Goal: Check status: Check status

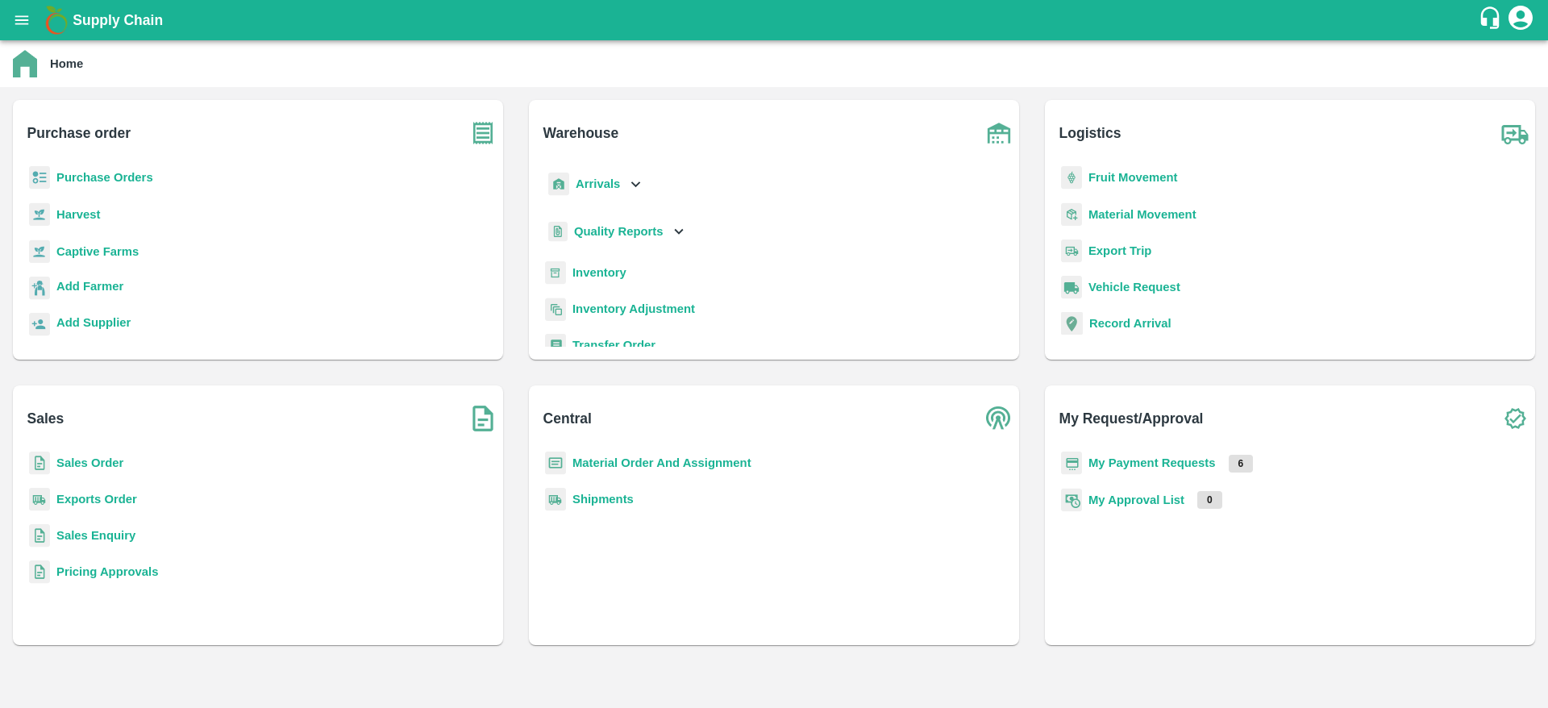
click at [1177, 460] on b "My Payment Requests" at bounding box center [1152, 462] width 127 height 13
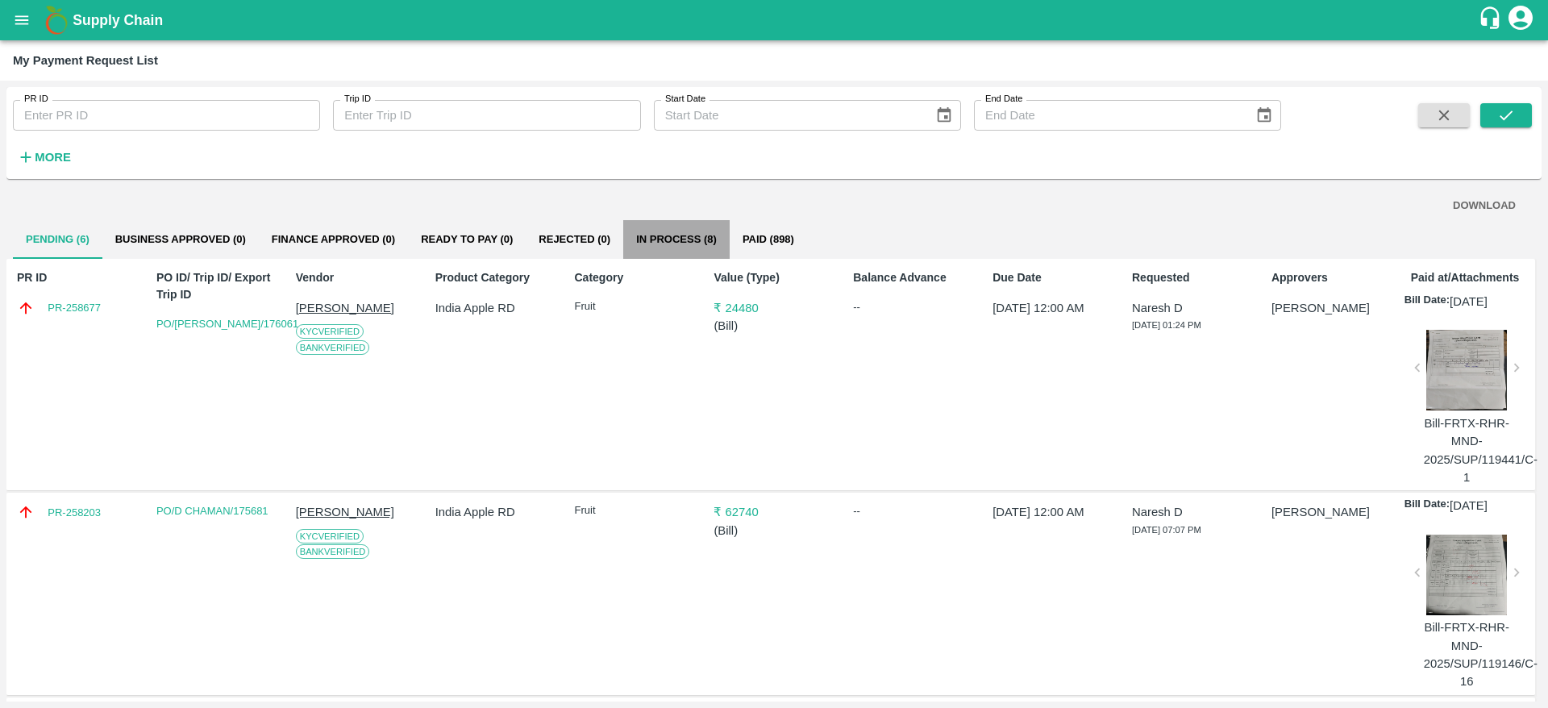
click at [677, 233] on button "In Process (8)" at bounding box center [676, 239] width 106 height 39
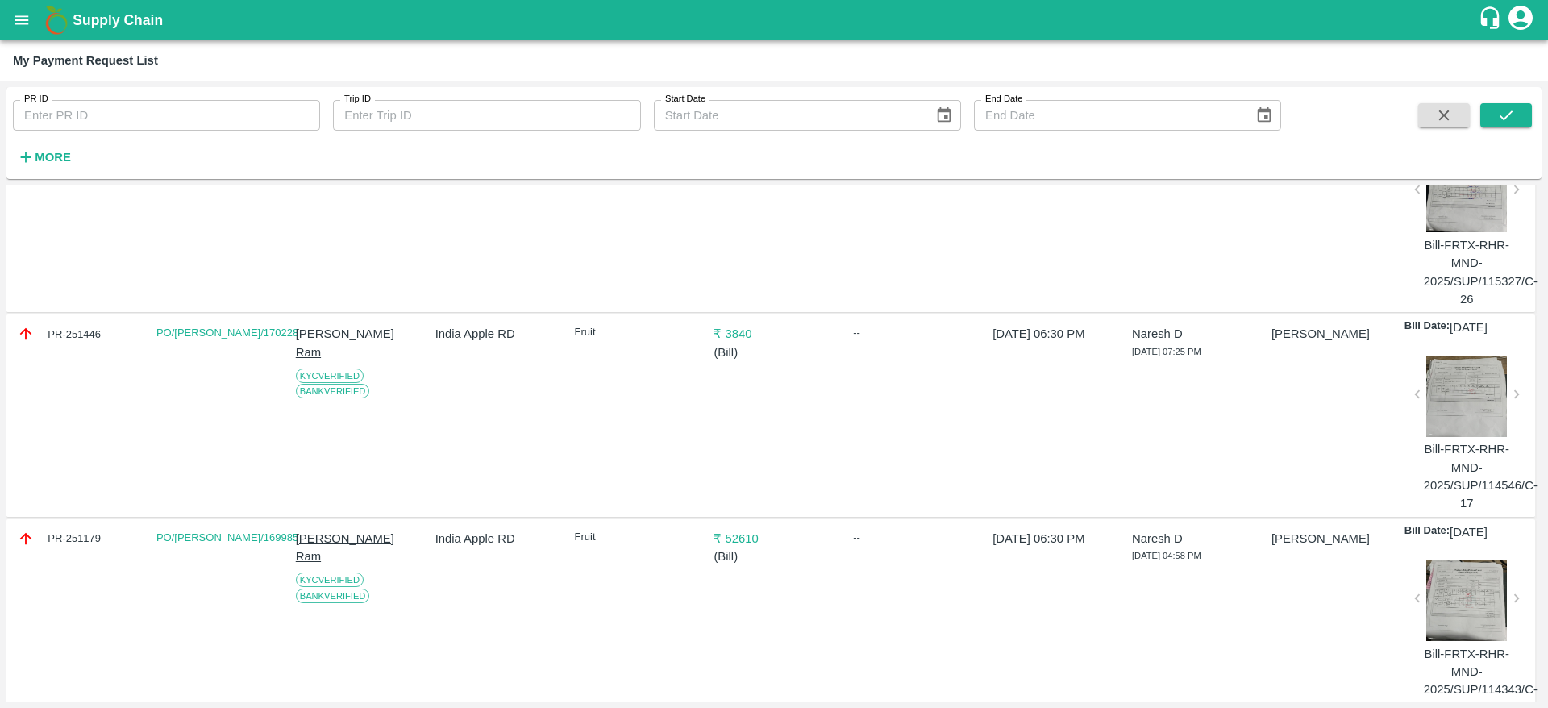
scroll to position [1239, 0]
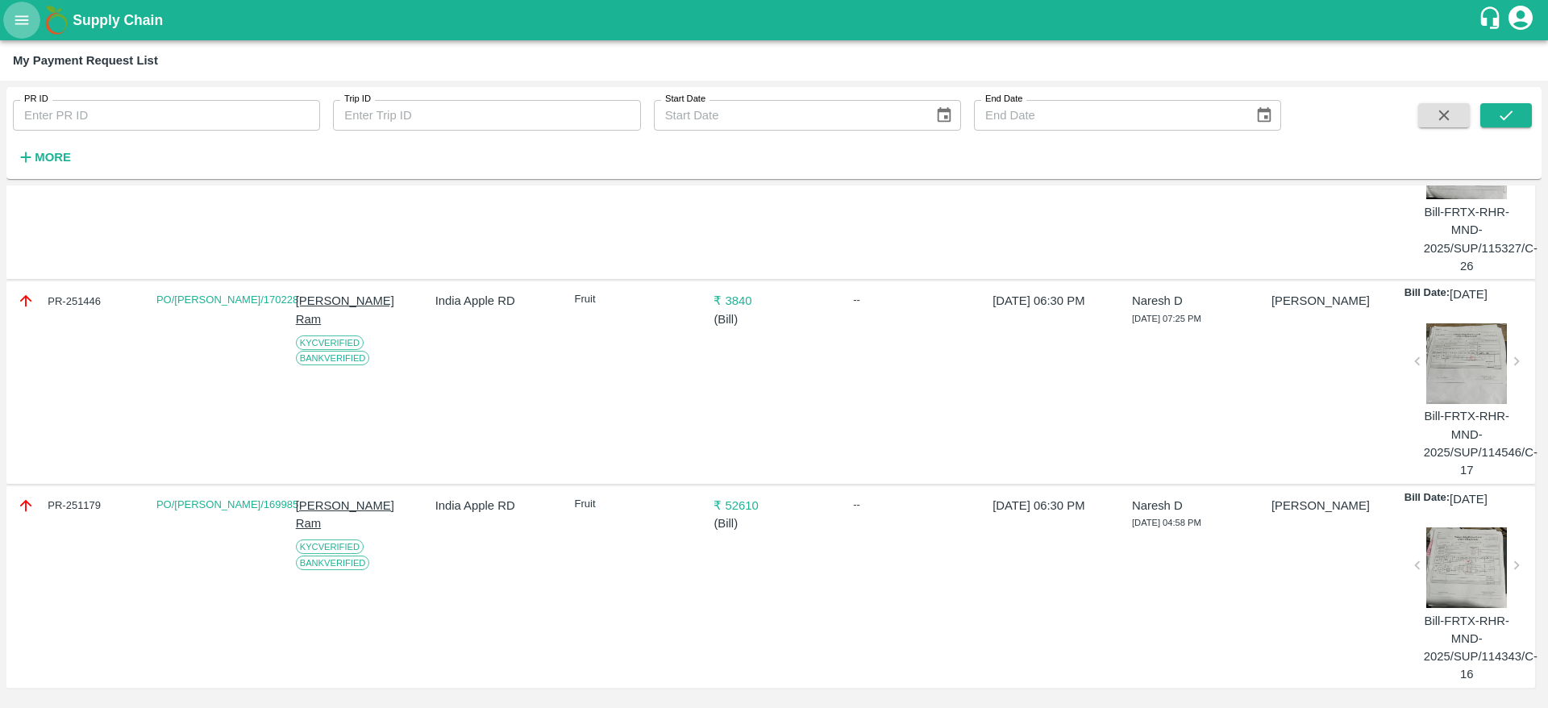
click at [22, 25] on icon "open drawer" at bounding box center [22, 20] width 18 height 18
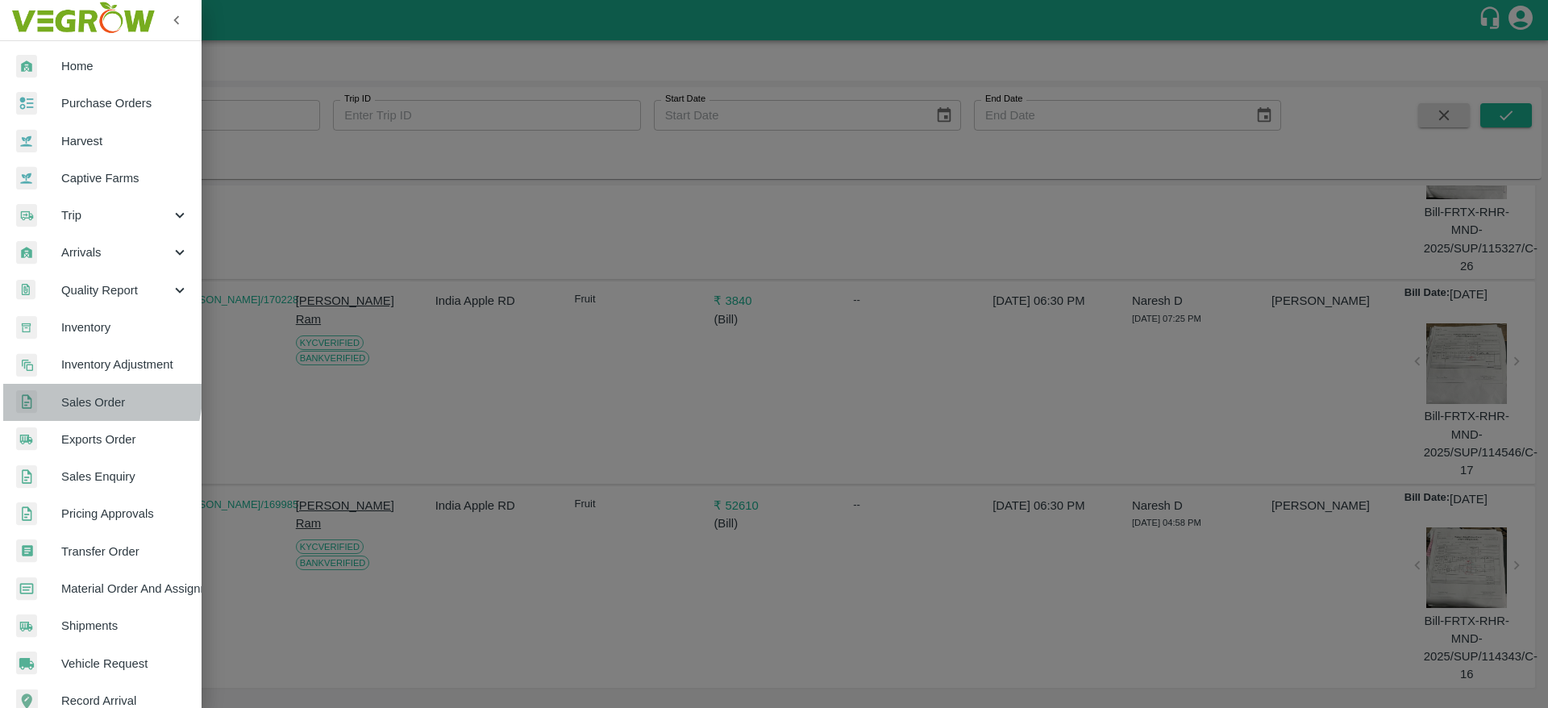
click at [95, 396] on span "Sales Order" at bounding box center [124, 403] width 127 height 18
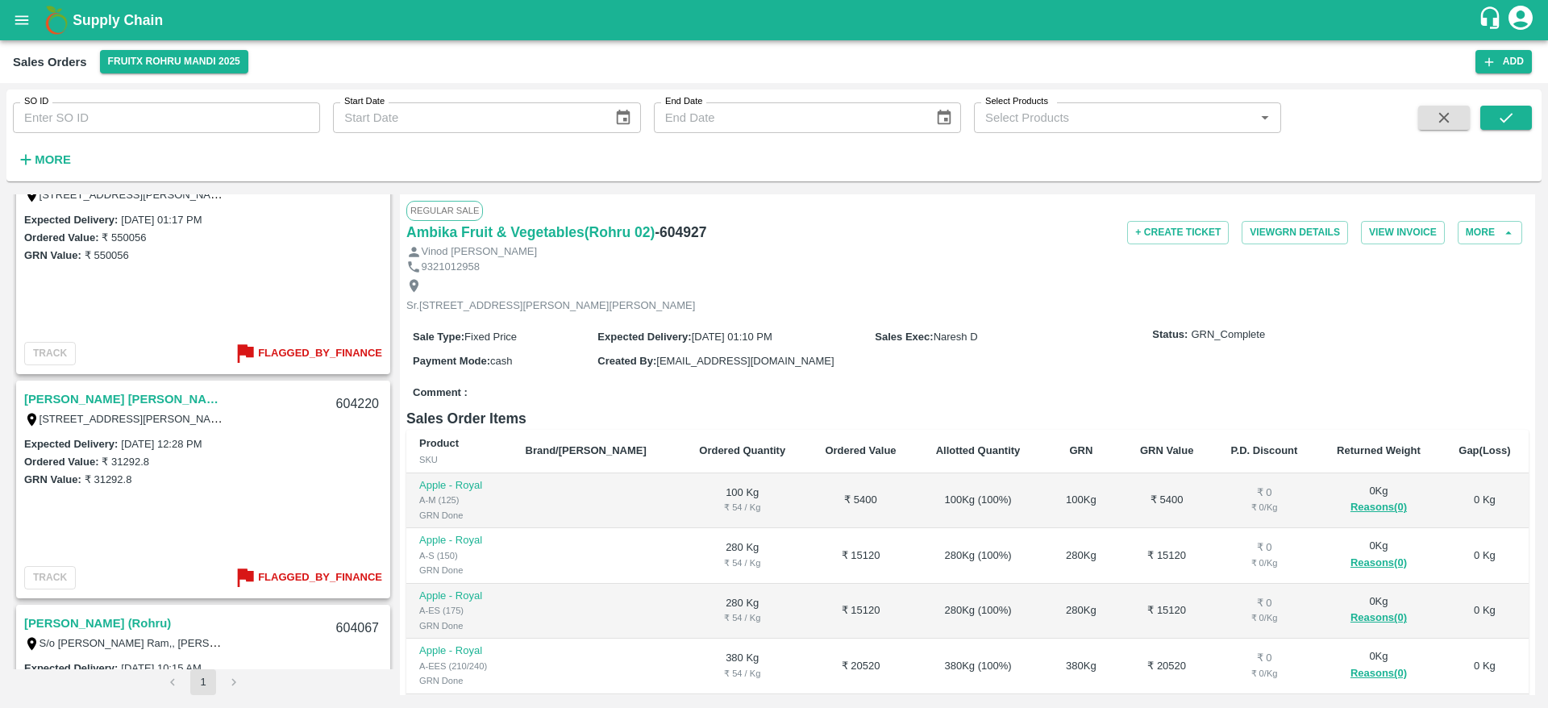
scroll to position [3336, 0]
